Goal: Information Seeking & Learning: Learn about a topic

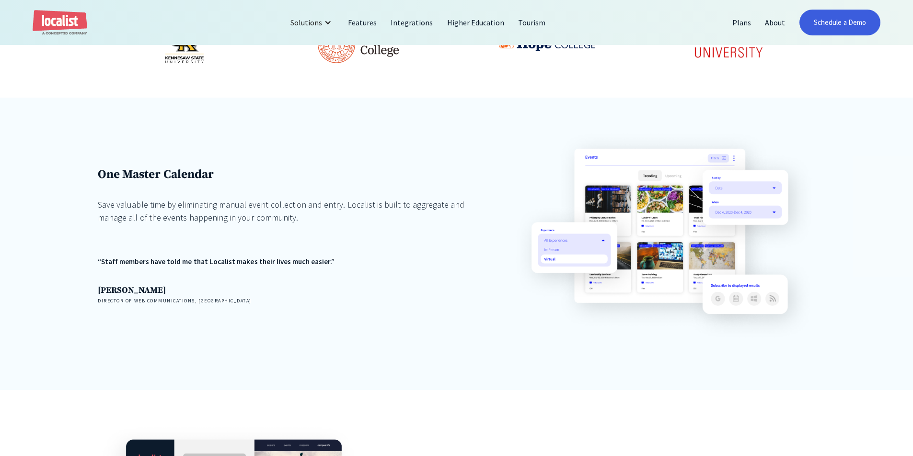
scroll to position [719, 0]
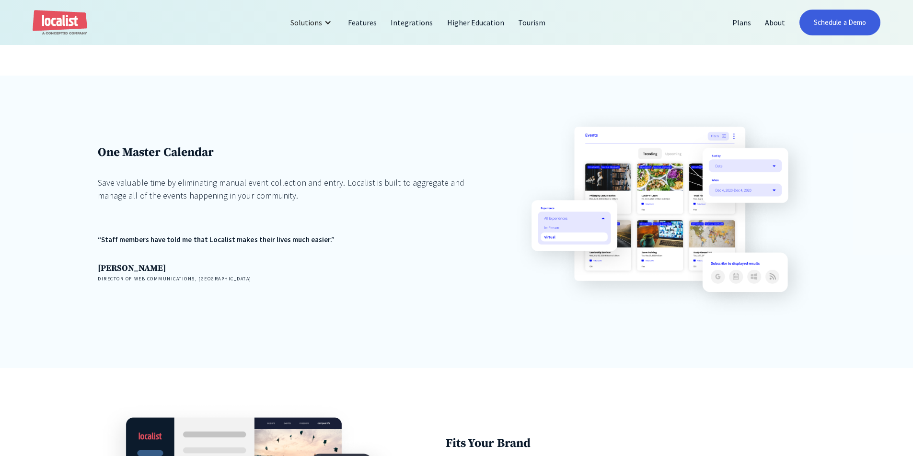
click at [162, 195] on div "Save valuable time by eliminating manual event collection and entry. Localist i…" at bounding box center [282, 189] width 369 height 26
click at [201, 172] on div "One Master Calendar Save valuable time by eliminating manual event collection a…" at bounding box center [282, 213] width 369 height 137
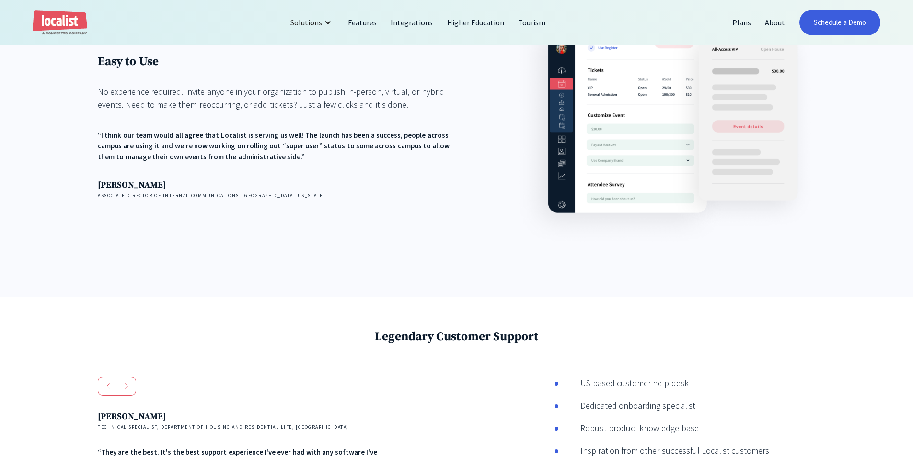
scroll to position [1389, 0]
click at [83, 273] on div "Easy to Use No experience required. Invite anyone in your organization to publi…" at bounding box center [456, 133] width 913 height 325
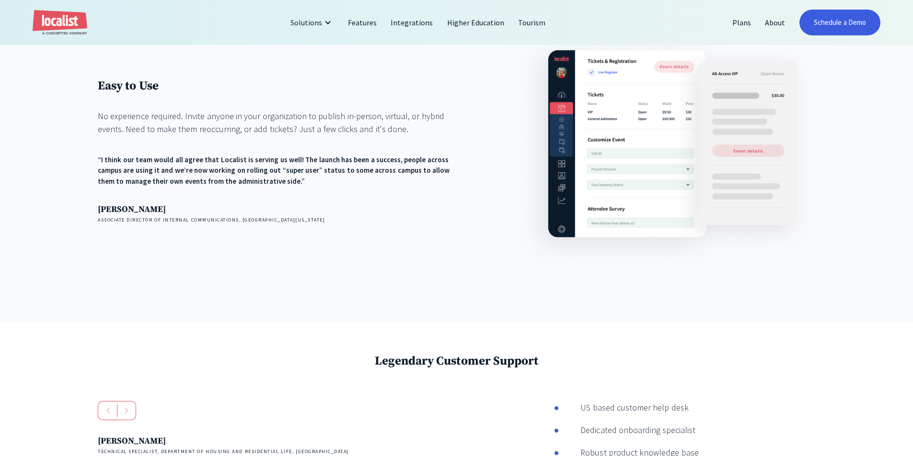
scroll to position [1341, 0]
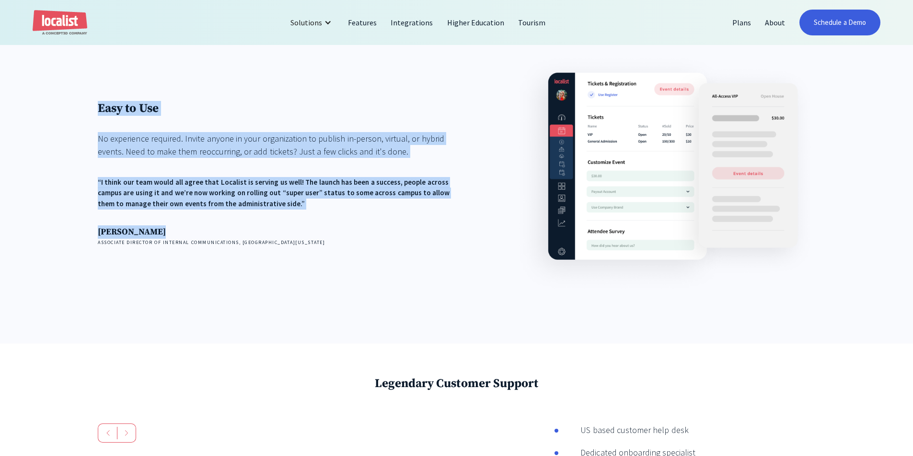
drag, startPoint x: 201, startPoint y: 222, endPoint x: 67, endPoint y: 91, distance: 187.7
click at [66, 90] on div "Easy to Use No experience required. Invite anyone in your organization to publi…" at bounding box center [456, 181] width 913 height 325
click at [67, 91] on div "Easy to Use No experience required. Invite anyone in your organization to publi…" at bounding box center [456, 181] width 913 height 325
drag, startPoint x: 197, startPoint y: 163, endPoint x: 365, endPoint y: 254, distance: 190.8
click at [365, 254] on div "Easy to Use No experience required. Invite anyone in your organization to publi…" at bounding box center [456, 181] width 913 height 325
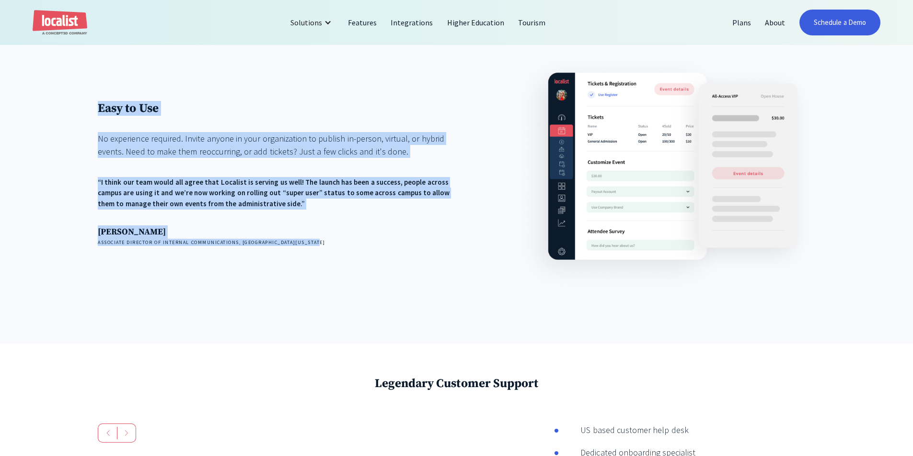
click at [365, 254] on div "Easy to Use No experience required. Invite anyone in your organization to publi…" at bounding box center [282, 173] width 369 height 243
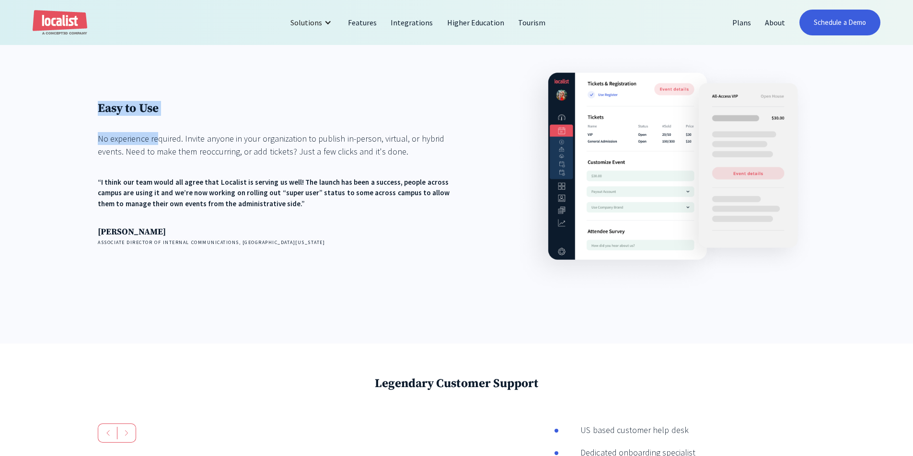
drag, startPoint x: 365, startPoint y: 253, endPoint x: 148, endPoint y: 129, distance: 250.2
click at [150, 130] on div "Easy to Use No experience required. Invite anyone in your organization to publi…" at bounding box center [282, 173] width 369 height 243
click at [148, 129] on div "Easy to Use No experience required. Invite anyone in your organization to publi…" at bounding box center [282, 174] width 369 height 146
